Goal: Task Accomplishment & Management: Manage account settings

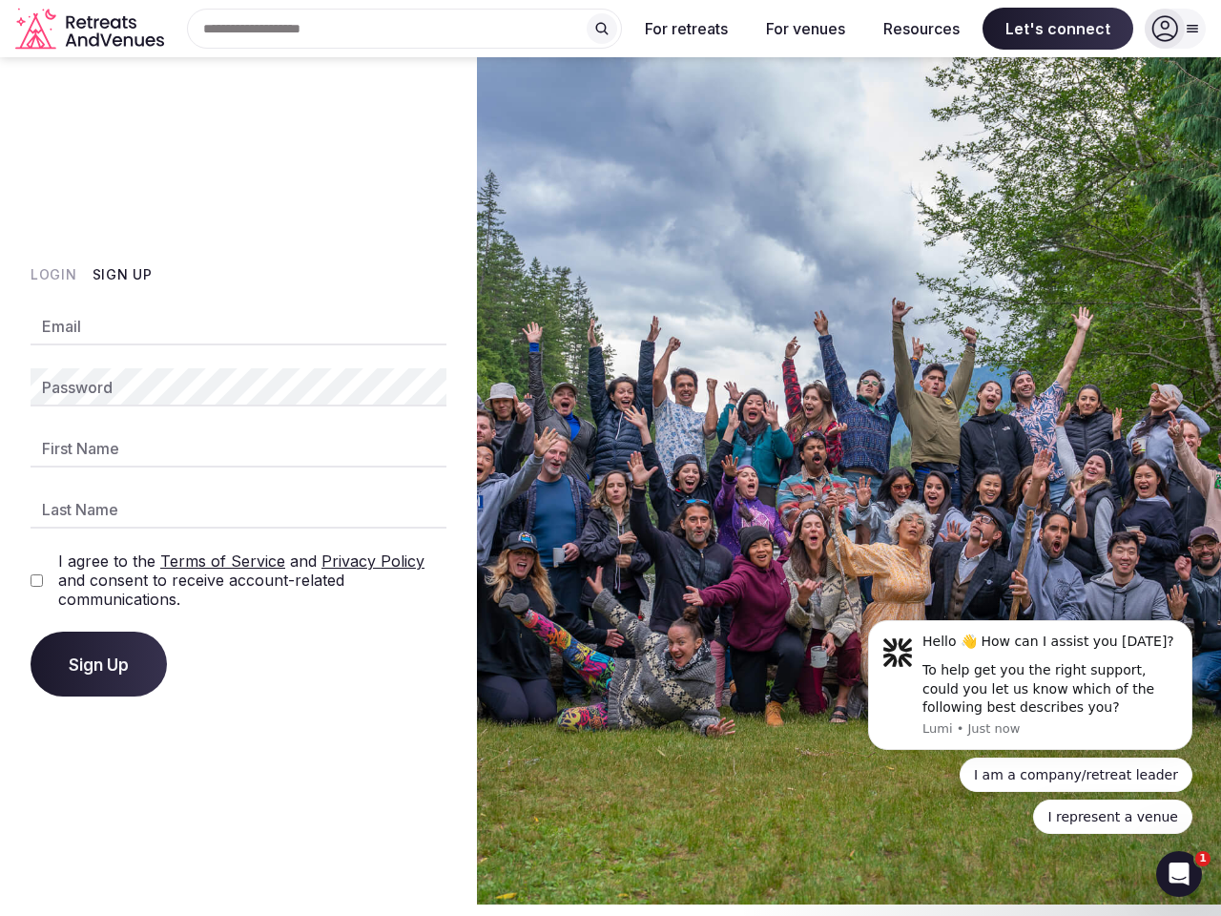
click at [610, 458] on img at bounding box center [849, 480] width 744 height 847
click at [404, 29] on div "Search Popular Destinations [GEOGRAPHIC_DATA], [GEOGRAPHIC_DATA] [GEOGRAPHIC_DA…" at bounding box center [397, 29] width 450 height 40
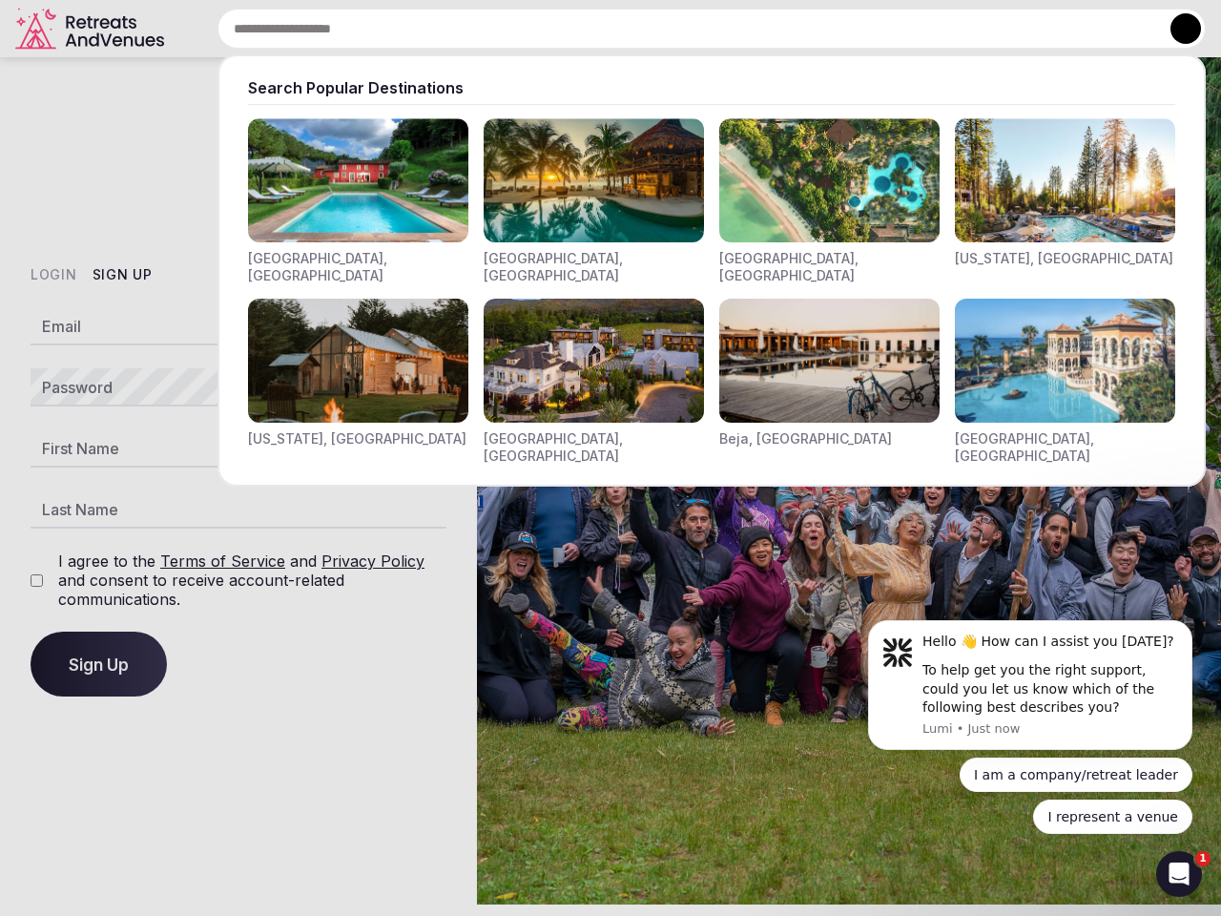
click at [602, 29] on input "text" at bounding box center [711, 29] width 988 height 40
click at [687, 29] on input "text" at bounding box center [711, 29] width 988 height 40
click at [805, 29] on input "text" at bounding box center [711, 29] width 988 height 40
click at [921, 29] on input "text" at bounding box center [711, 29] width 988 height 40
click at [1058, 29] on input "text" at bounding box center [711, 29] width 988 height 40
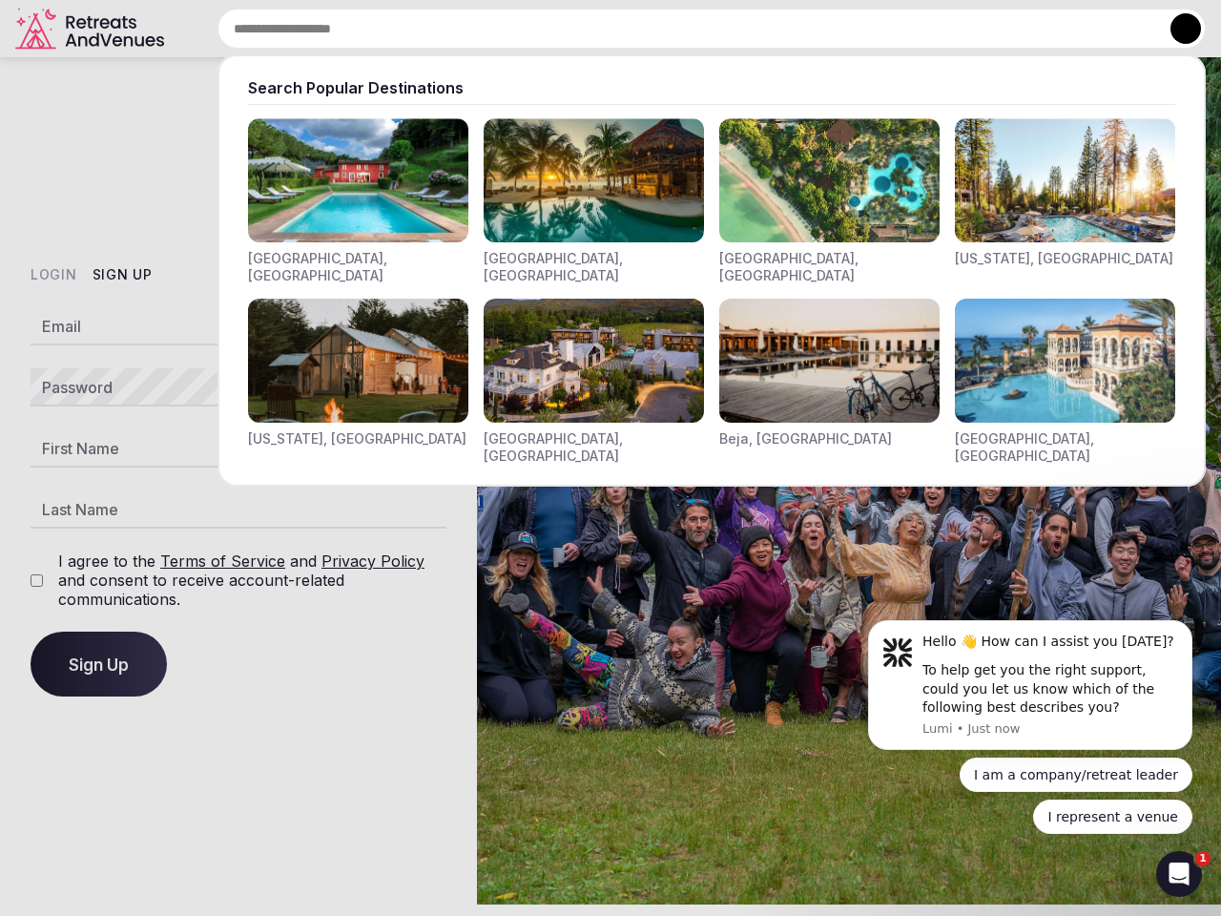
click at [1175, 29] on button at bounding box center [1185, 28] width 31 height 31
click at [53, 275] on button "Login" at bounding box center [54, 274] width 47 height 19
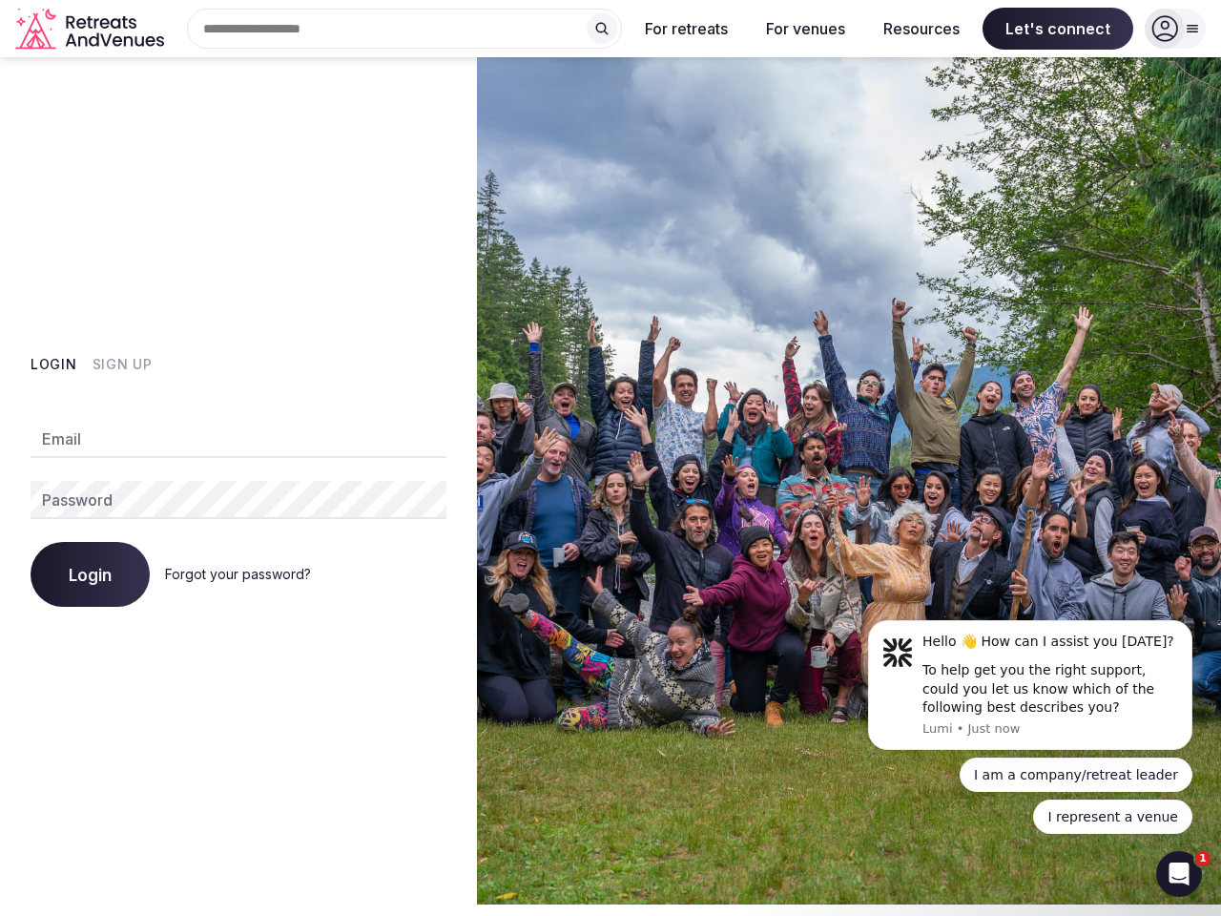
click at [121, 275] on div "Login Sign Up Email Password Login Forgot your password?" at bounding box center [238, 480] width 477 height 847
